Goal: Task Accomplishment & Management: Use online tool/utility

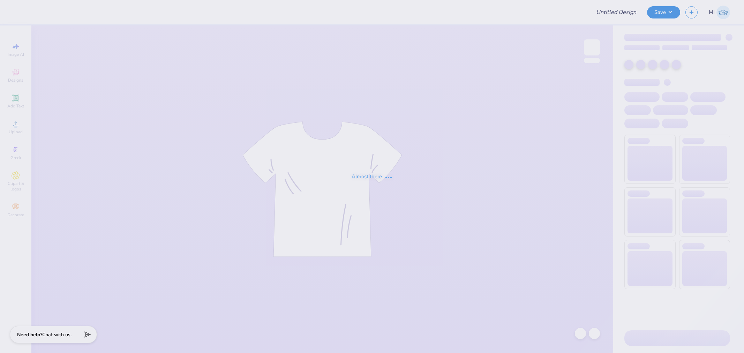
type input "parents weekend 2"
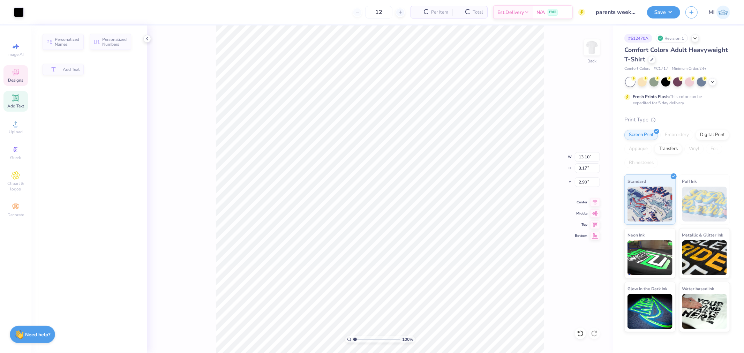
type input "3.17"
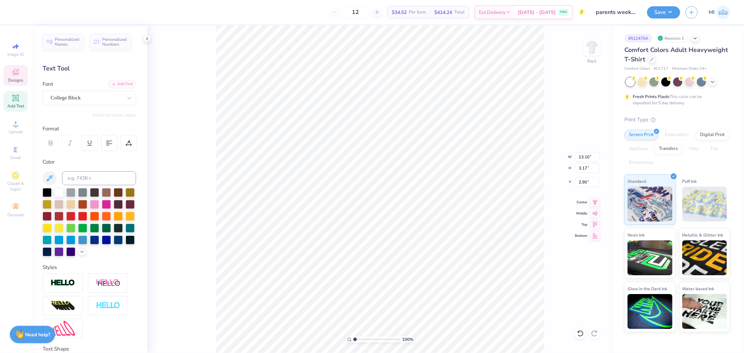
scroll to position [6, 1]
type input "9.97"
type input "1.63"
type input "12.71"
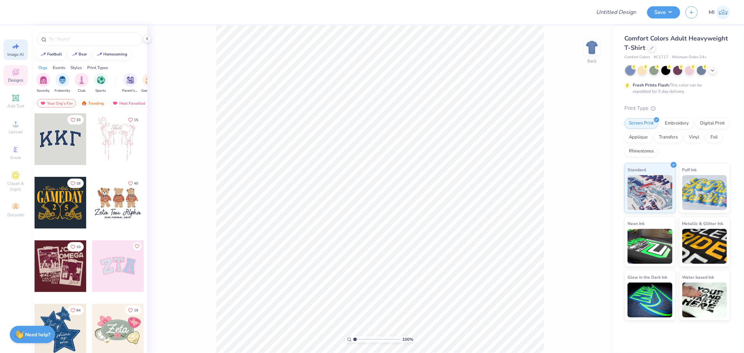
click at [16, 40] on div "Image AI" at bounding box center [15, 49] width 24 height 21
select select "4"
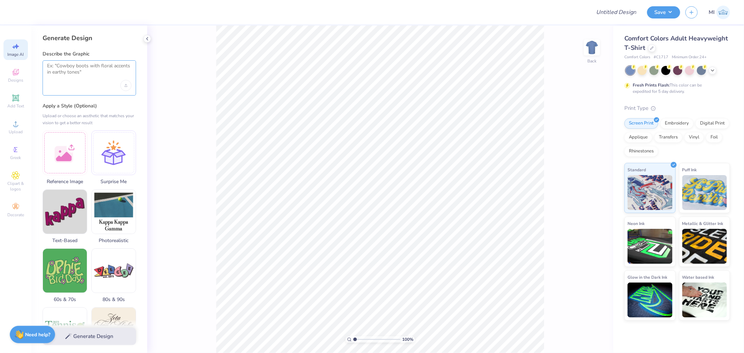
click at [67, 69] on textarea at bounding box center [89, 71] width 84 height 17
paste textarea "Small circular crest on the chest with crossed field hockey sticks and “Arapaho…"
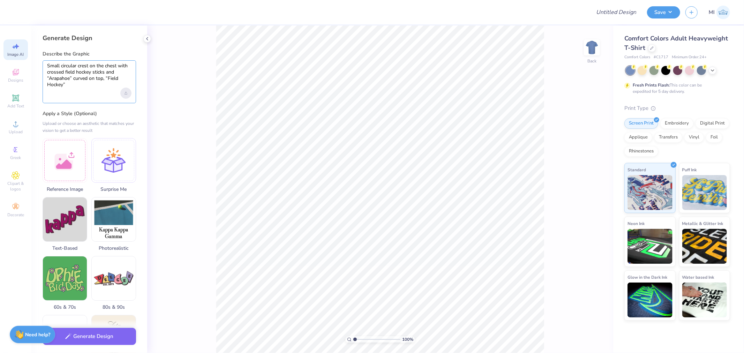
type textarea "Small circular crest on the chest with crossed field hockey sticks and “Arapaho…"
click at [124, 96] on div "Upload image" at bounding box center [125, 93] width 11 height 11
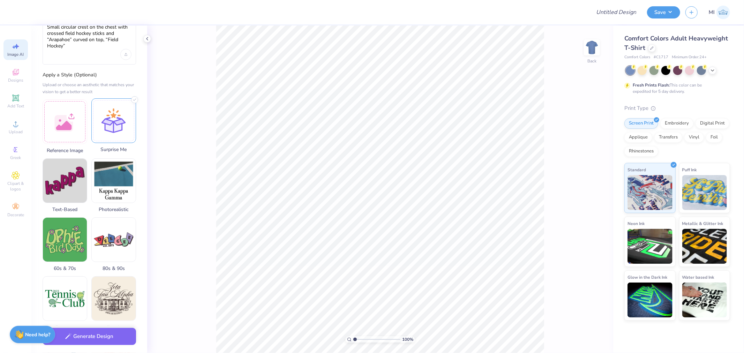
click at [98, 107] on div at bounding box center [113, 120] width 45 height 45
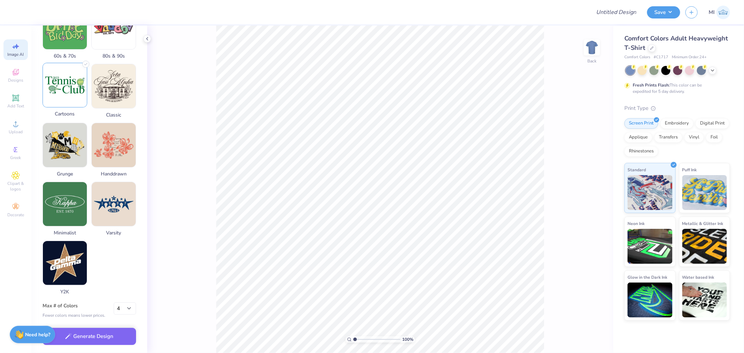
scroll to position [251, 0]
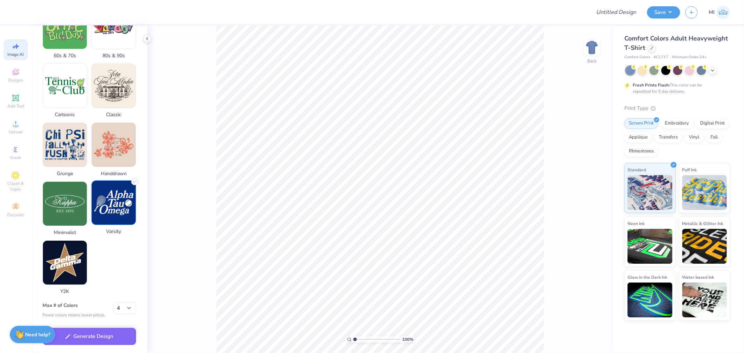
click at [113, 211] on img at bounding box center [114, 203] width 44 height 44
click at [133, 307] on select "1 2 3 4 5 6 7 8" at bounding box center [125, 308] width 22 height 13
click at [128, 309] on select "1 2 3 4 5 6 7 8" at bounding box center [125, 308] width 22 height 13
select select "2"
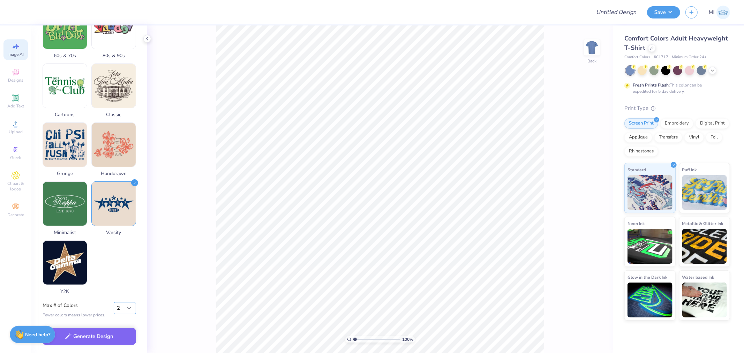
click at [114, 302] on select "1 2 3 4 5 6 7 8" at bounding box center [125, 308] width 22 height 13
click at [95, 330] on button "Generate Design" at bounding box center [89, 334] width 93 height 17
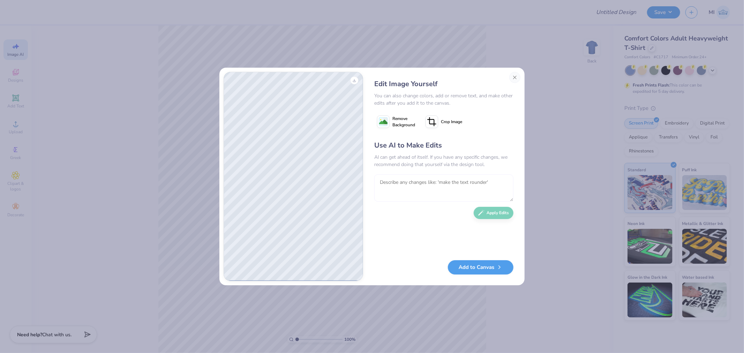
click at [467, 190] on textarea at bounding box center [443, 187] width 139 height 27
paste textarea "white/grey."
click at [416, 181] on textarea "Make the color white/grey." at bounding box center [443, 187] width 139 height 27
click at [427, 182] on textarea "Make the color white/grey." at bounding box center [443, 187] width 139 height 27
click at [460, 183] on textarea "Make the color white & grey." at bounding box center [443, 187] width 139 height 27
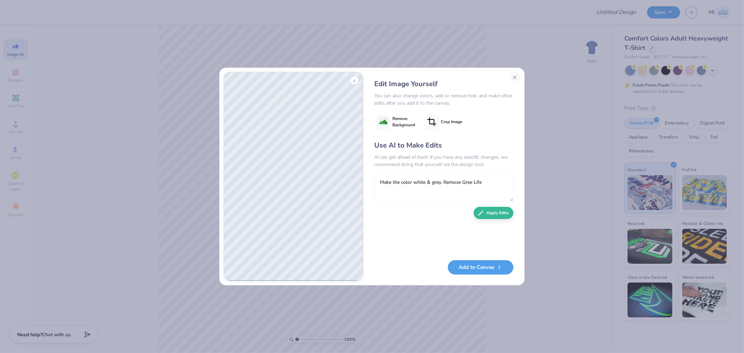
click at [464, 183] on textarea "Make the color white & grey. Remove Gree Life" at bounding box center [443, 187] width 139 height 27
click at [472, 179] on textarea "Make the color white & grey. Remove "Gree Life" at bounding box center [443, 187] width 139 height 27
click at [475, 180] on textarea "Make the color white & grey. Remove "Gree Life" at bounding box center [443, 187] width 139 height 27
click at [486, 184] on textarea "Make the color white & grey. Remove "Greek Life" at bounding box center [443, 187] width 139 height 27
type textarea "Make the color white & grey. Remove "Greek Life""
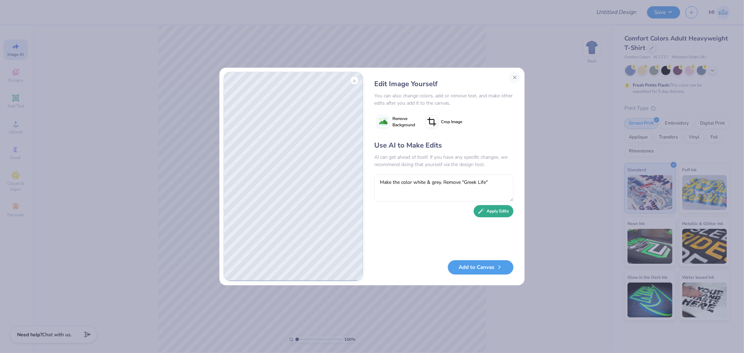
click at [485, 213] on button "Apply Edits" at bounding box center [493, 211] width 40 height 12
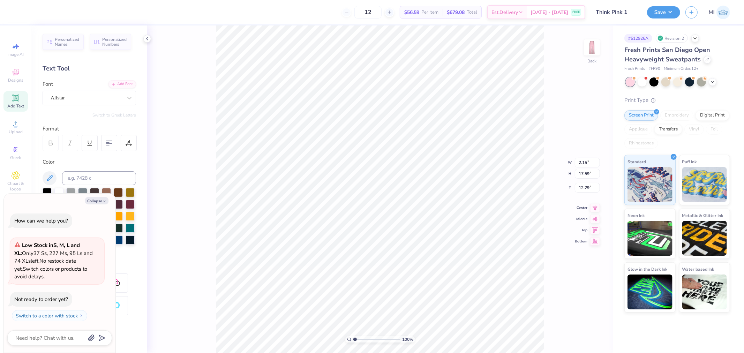
type textarea "x"
type input "13.14"
type textarea "x"
type input "12.00"
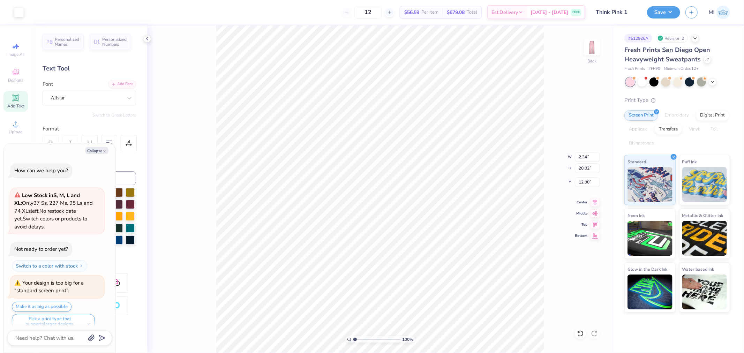
scroll to position [8, 0]
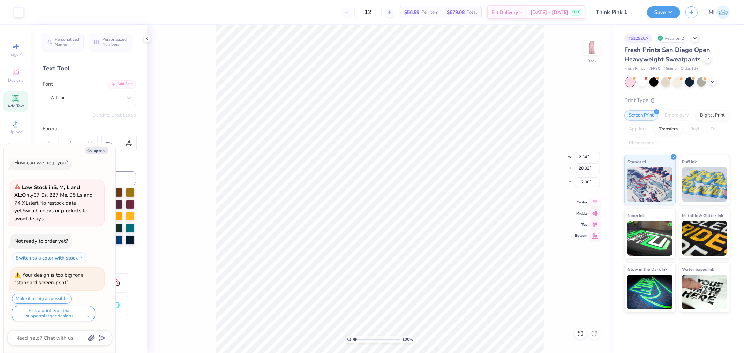
type textarea "x"
type input "22.48"
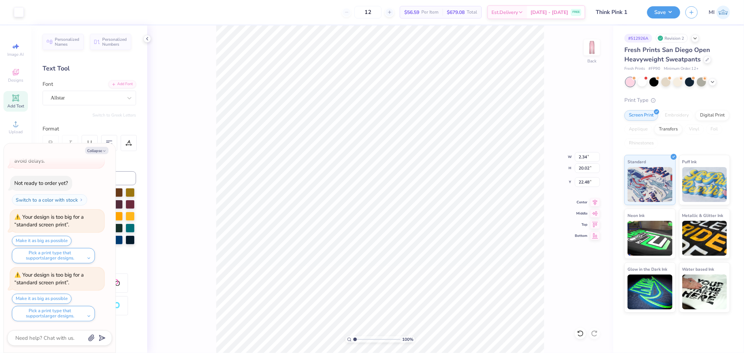
type textarea "x"
type input "17.42"
type textarea "x"
type input "1.98"
type input "16.93"
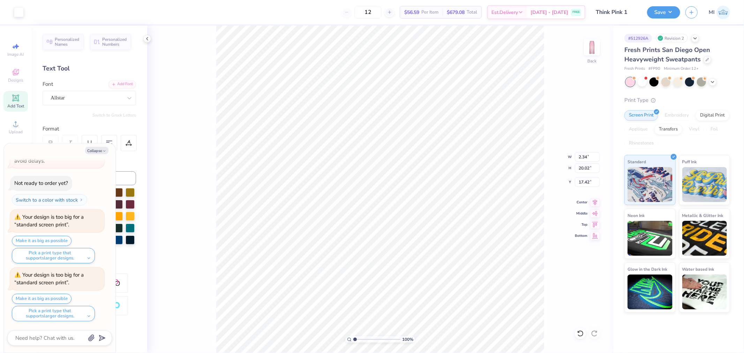
type input "20.52"
type textarea "x"
type input "2.02"
type input "17.32"
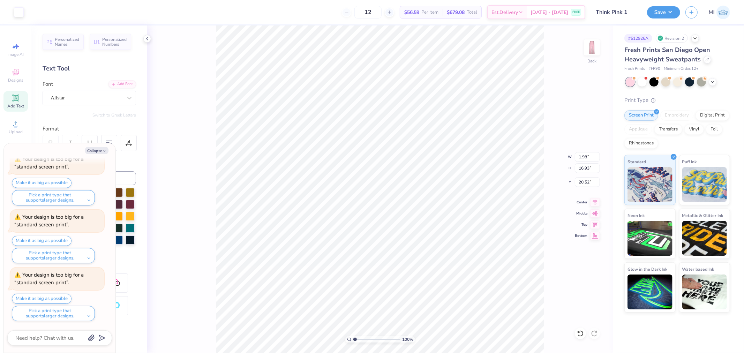
type input "20.12"
type textarea "x"
type input "22.76"
type textarea "x"
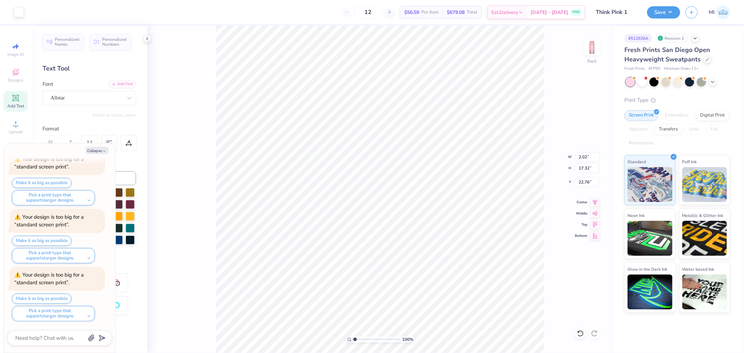
type input "9.68"
click at [49, 243] on button "Make it as big as possible" at bounding box center [42, 241] width 60 height 10
type textarea "x"
type input "2.31"
type input "19.75"
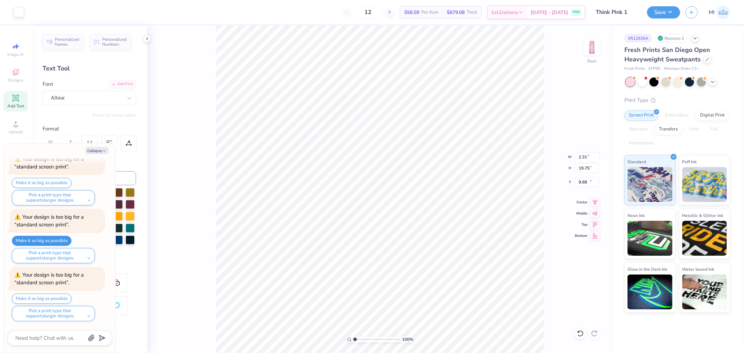
type input "17.69"
click at [73, 317] on button "Pick a print type that supports larger designs." at bounding box center [53, 313] width 83 height 15
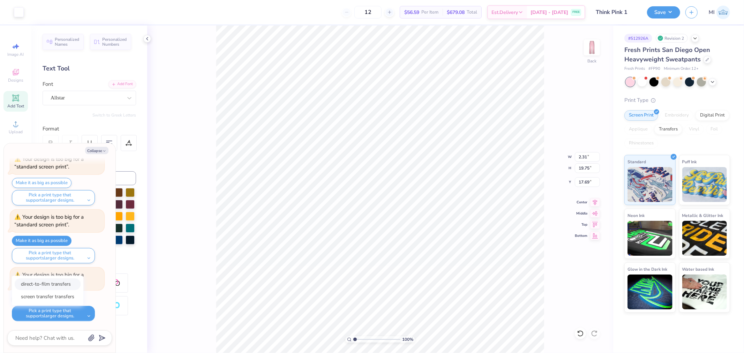
click at [40, 285] on button "direct-to-film transfers" at bounding box center [48, 284] width 66 height 12
type textarea "x"
type input "2.17"
type input "18.57"
type input "18.88"
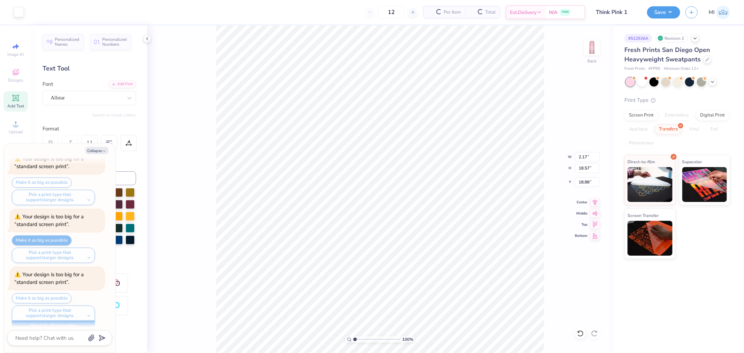
scroll to position [250, 0]
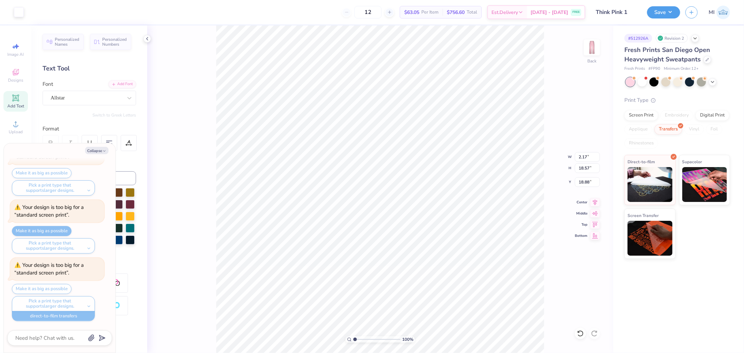
type textarea "x"
type input "14.70"
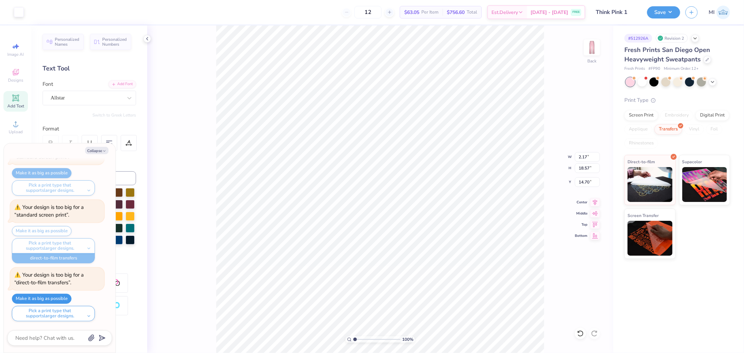
click at [34, 297] on button "Make it as big as possible" at bounding box center [42, 299] width 60 height 10
type textarea "x"
type input "2.53"
type input "21.64"
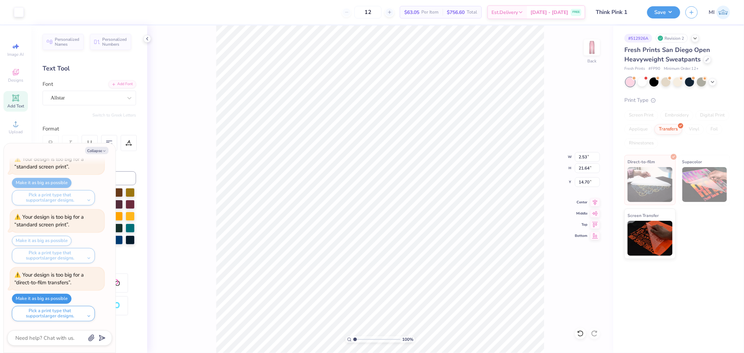
scroll to position [298, 0]
type textarea "x"
type input "15.36"
type textarea "x"
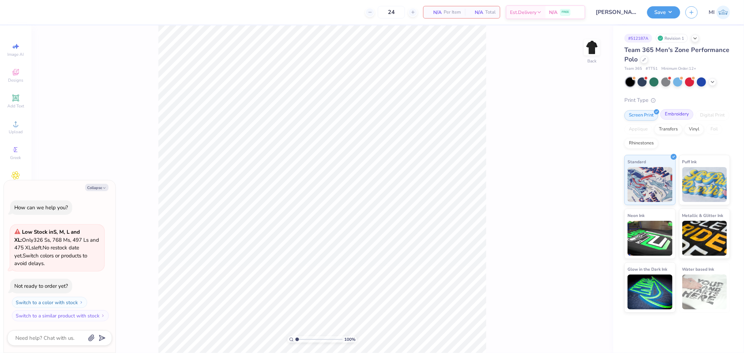
click at [684, 117] on div "Embroidery" at bounding box center [676, 114] width 33 height 10
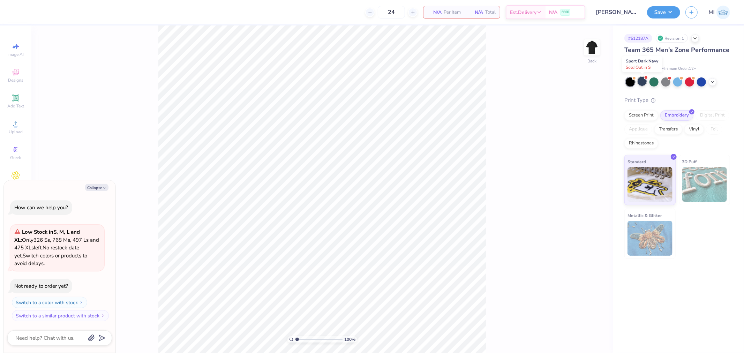
click at [638, 83] on div at bounding box center [641, 81] width 9 height 9
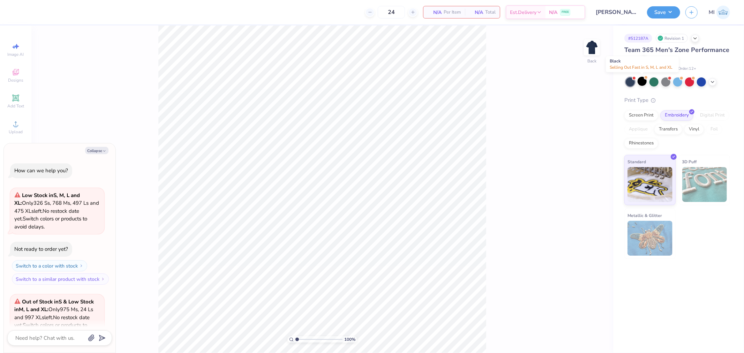
scroll to position [70, 0]
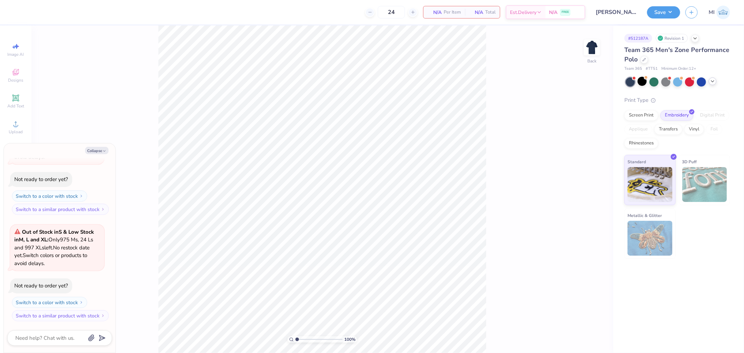
click at [710, 82] on icon at bounding box center [713, 81] width 6 height 6
click at [722, 82] on icon at bounding box center [724, 81] width 6 height 6
click at [722, 82] on div at bounding box center [677, 81] width 104 height 9
click at [715, 82] on icon at bounding box center [713, 81] width 6 height 6
type textarea "x"
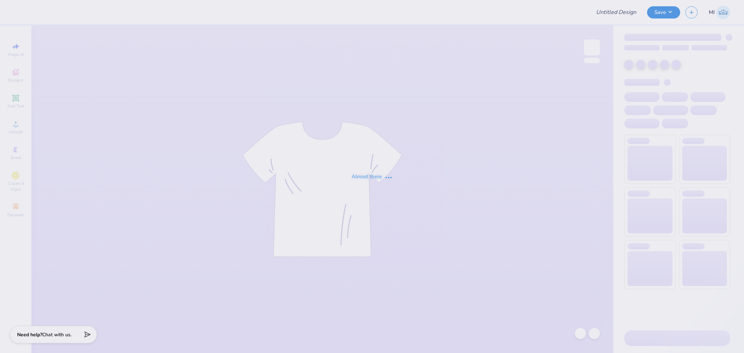
type input "Baylor Wake Design 1"
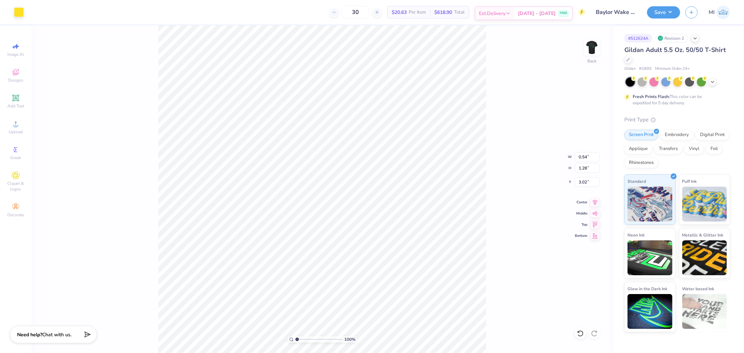
type input "0.61"
type input "1.31"
type input "3.00"
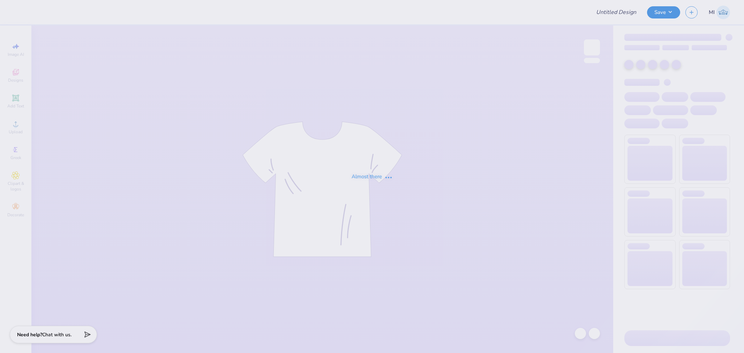
type input "[PERSON_NAME] : The spot"
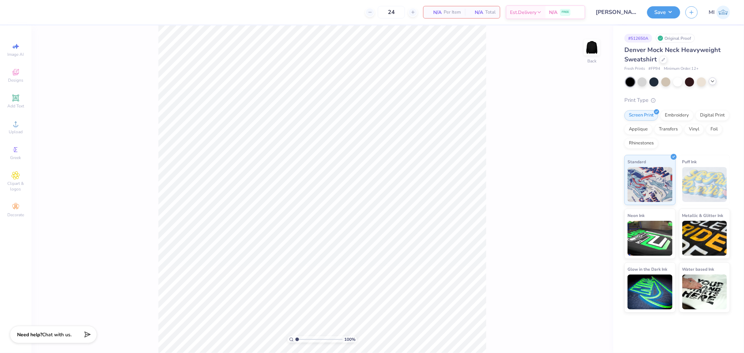
click at [715, 83] on icon at bounding box center [713, 81] width 6 height 6
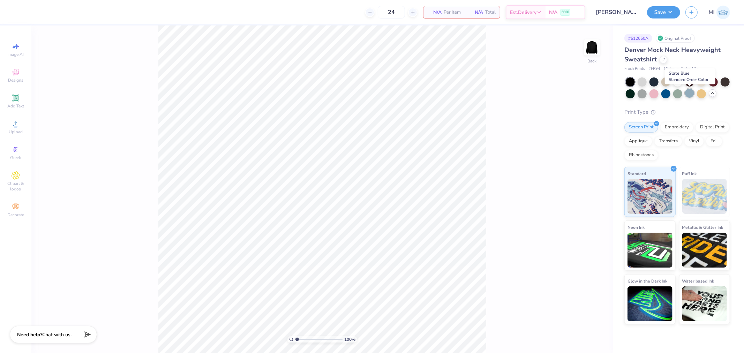
click at [691, 94] on div at bounding box center [689, 93] width 9 height 9
